Goal: Task Accomplishment & Management: Manage account settings

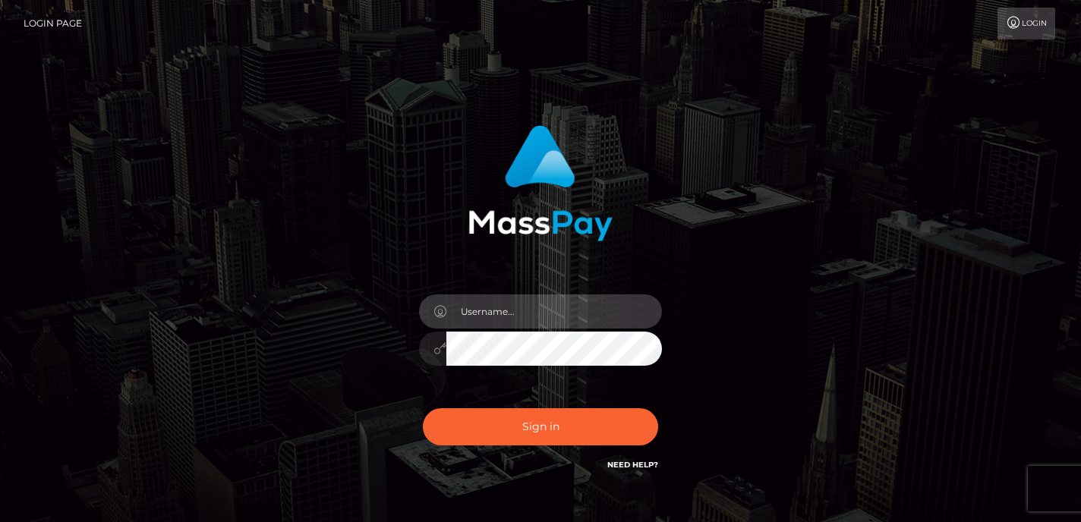
click at [545, 300] on input "text" at bounding box center [554, 312] width 216 height 34
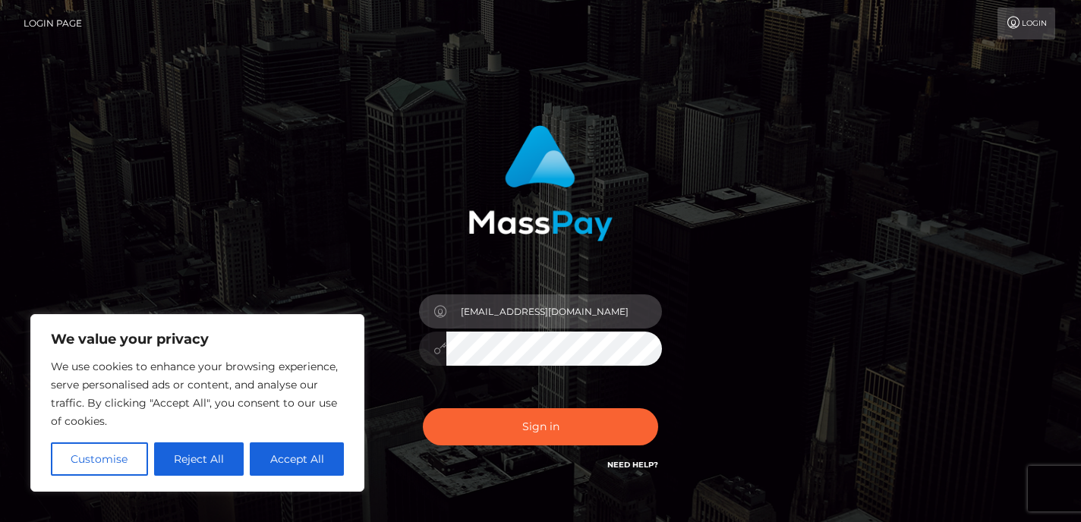
type input "[EMAIL_ADDRESS][DOMAIN_NAME]"
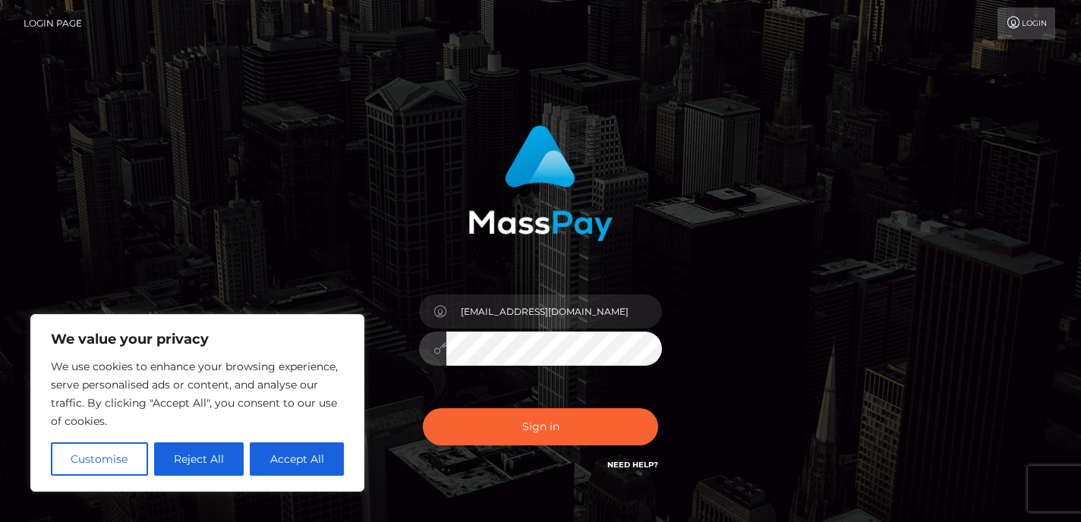
click at [423, 408] on button "Sign in" at bounding box center [540, 426] width 235 height 37
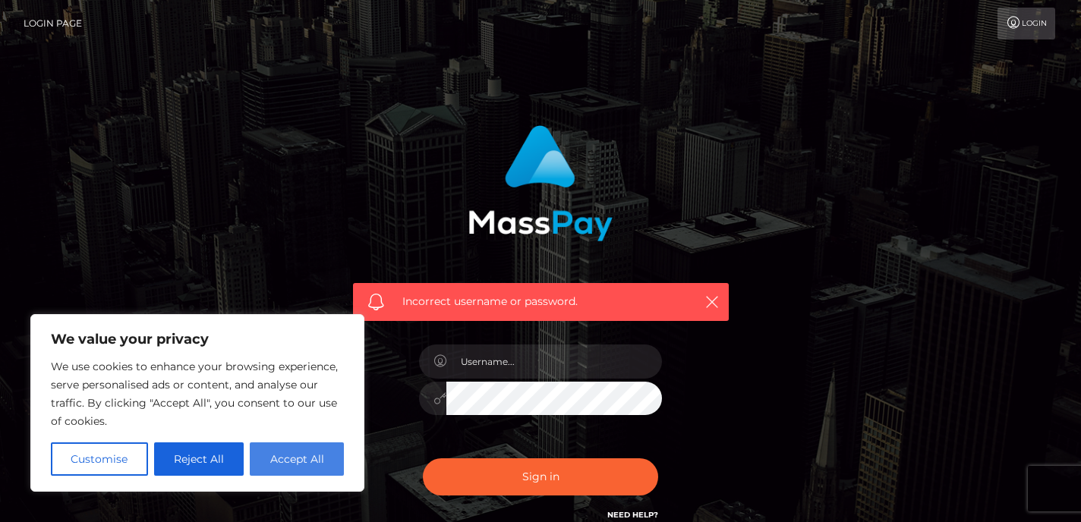
click at [276, 463] on button "Accept All" at bounding box center [297, 459] width 94 height 33
checkbox input "true"
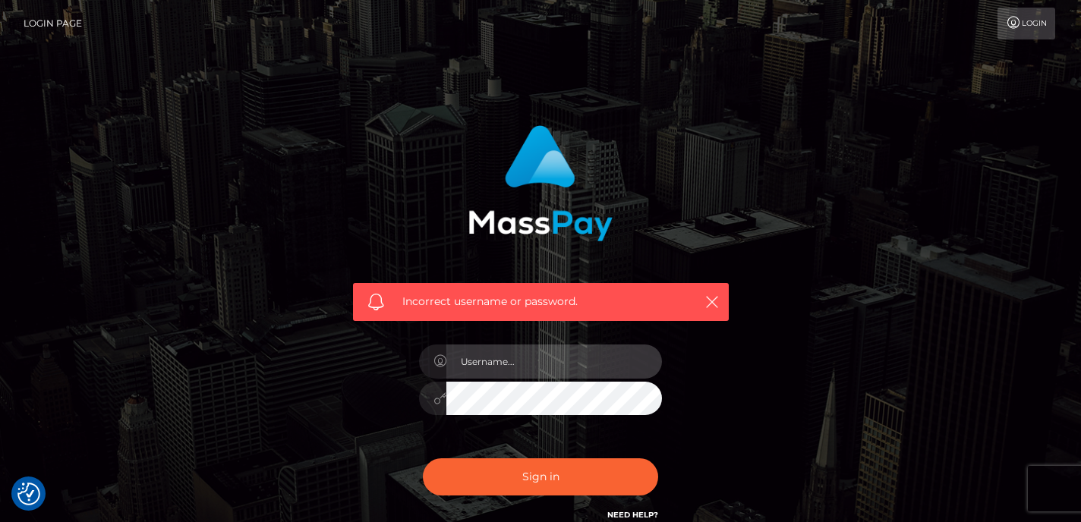
click at [524, 367] on input "text" at bounding box center [554, 362] width 216 height 34
type input "[EMAIL_ADDRESS][DOMAIN_NAME]"
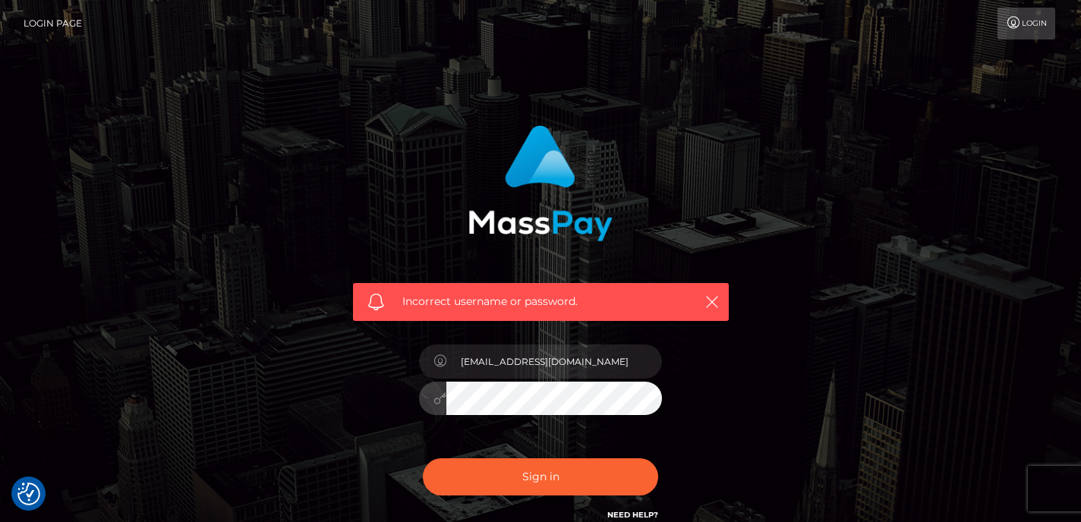
click at [423, 458] on button "Sign in" at bounding box center [540, 476] width 235 height 37
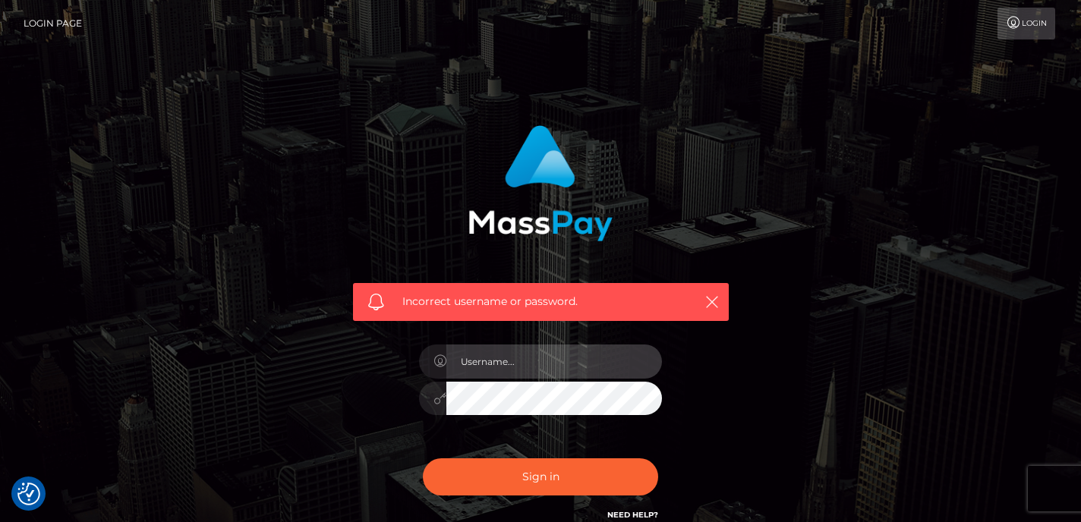
click at [567, 367] on input "text" at bounding box center [554, 362] width 216 height 34
type input "[EMAIL_ADDRESS][DOMAIN_NAME]"
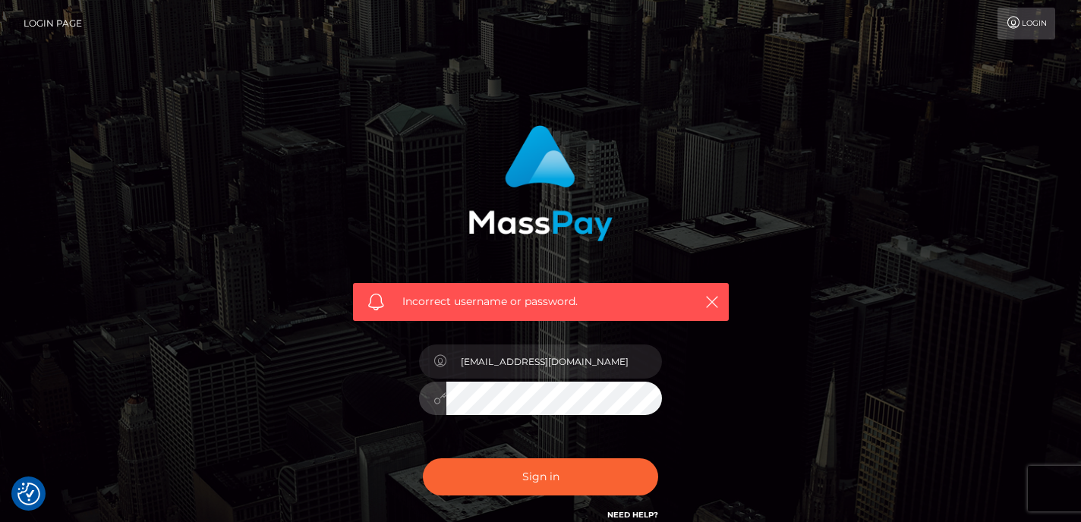
click at [423, 458] on button "Sign in" at bounding box center [540, 476] width 235 height 37
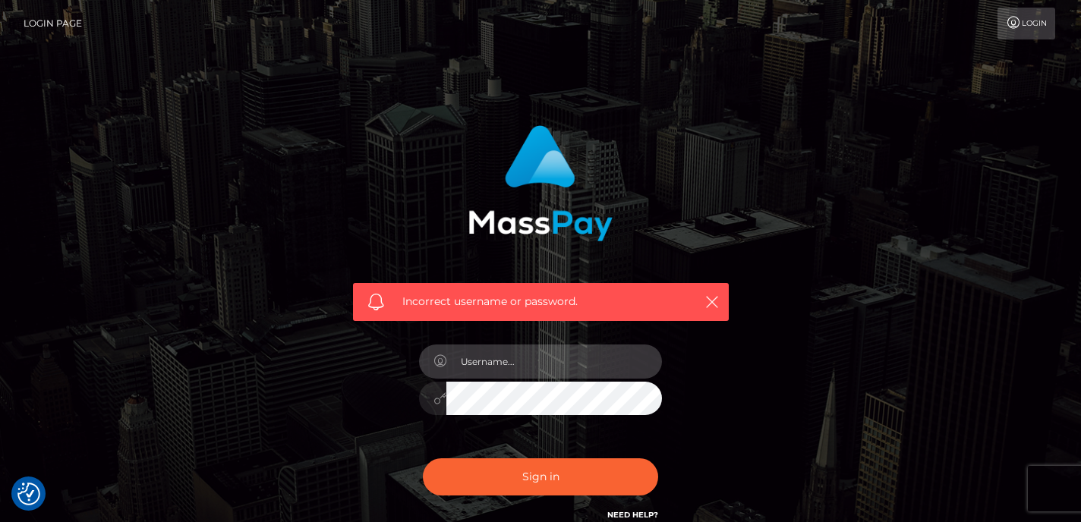
click at [529, 371] on input "text" at bounding box center [554, 362] width 216 height 34
click at [569, 355] on input "[EMAIL_ADDRESS][DOMAIN_NAME]" at bounding box center [554, 362] width 216 height 34
click at [569, 355] on input "bswitchenko@gmail.com" at bounding box center [554, 362] width 216 height 34
type input "[EMAIL_ADDRESS][DOMAIN_NAME]"
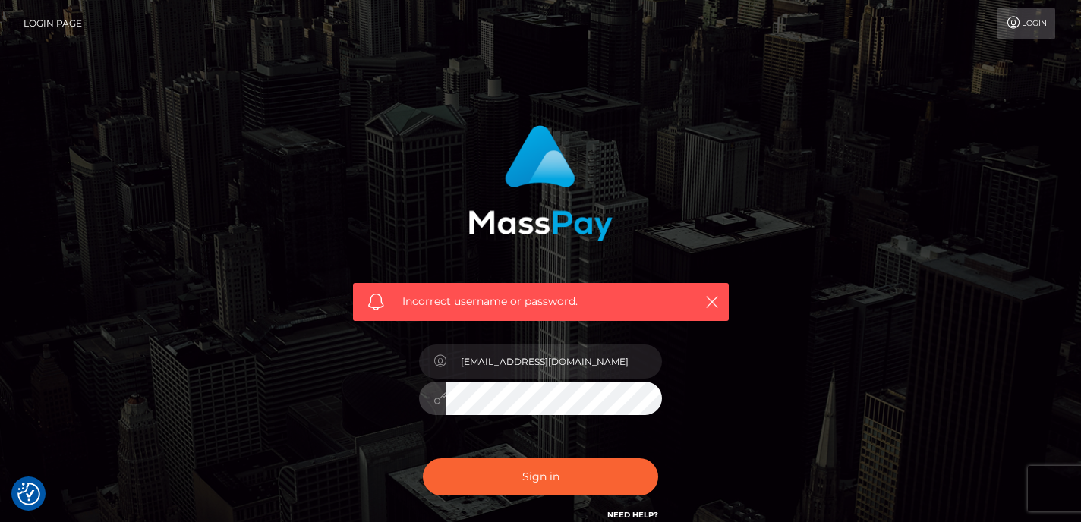
click at [423, 458] on button "Sign in" at bounding box center [540, 476] width 235 height 37
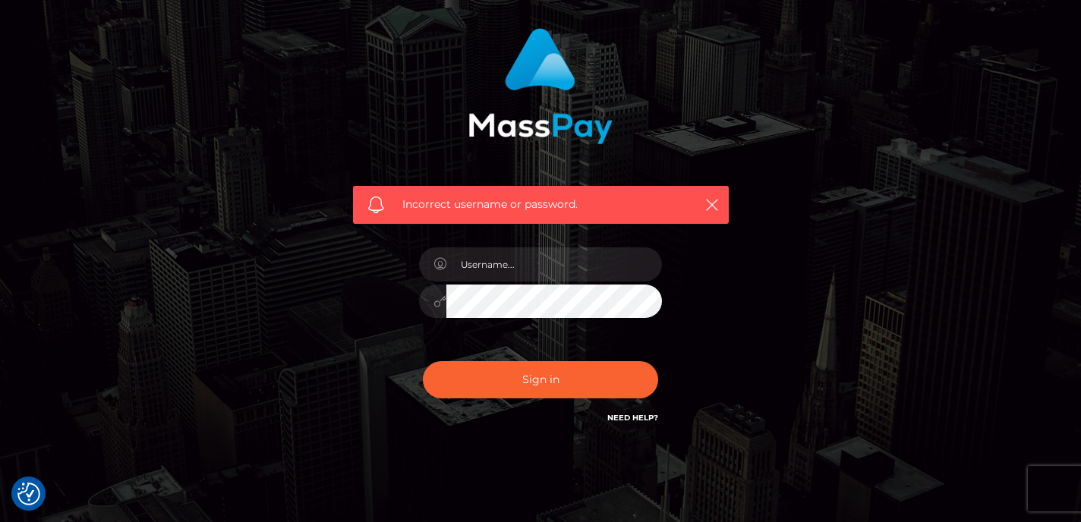
scroll to position [98, 0]
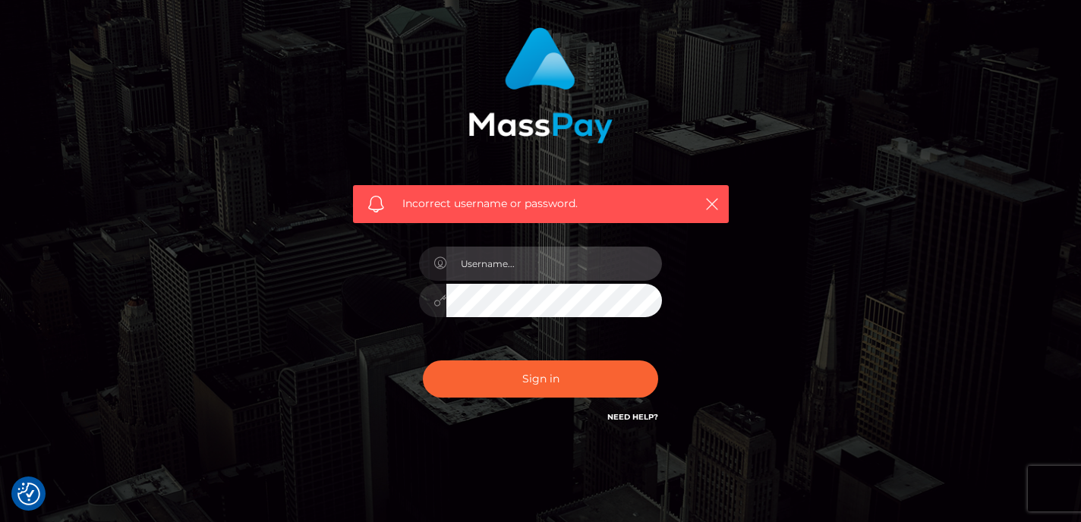
click at [540, 262] on input "text" at bounding box center [554, 264] width 216 height 34
type input "[EMAIL_ADDRESS][DOMAIN_NAME]"
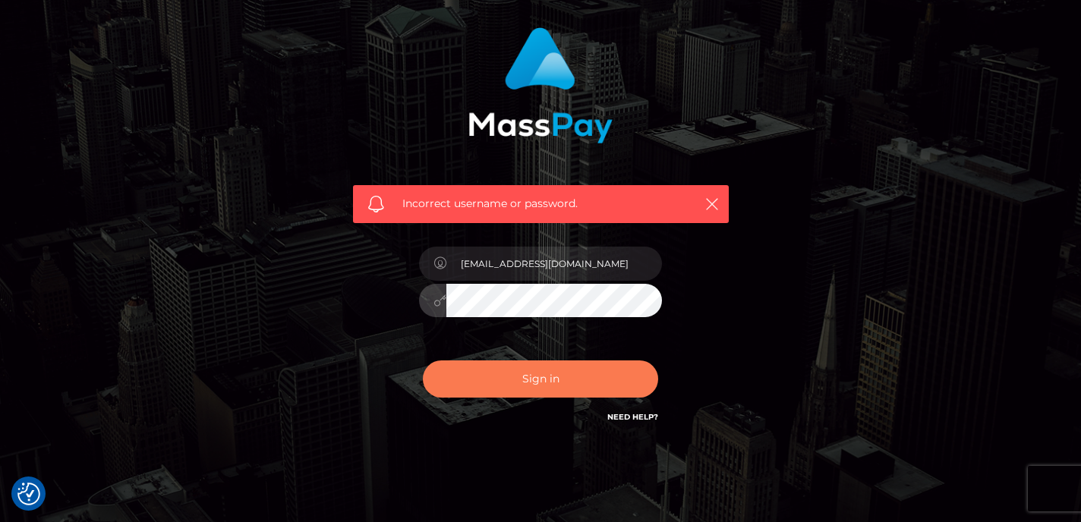
click at [543, 391] on button "Sign in" at bounding box center [540, 379] width 235 height 37
